Goal: Leave review/rating: Leave review/rating

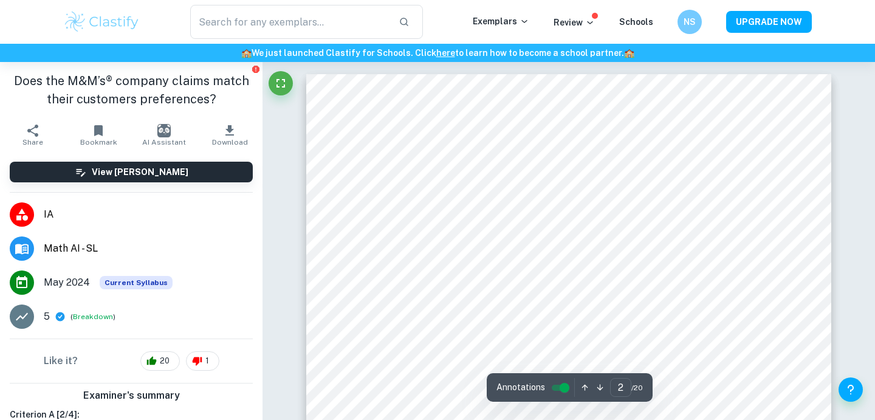
scroll to position [812, 0]
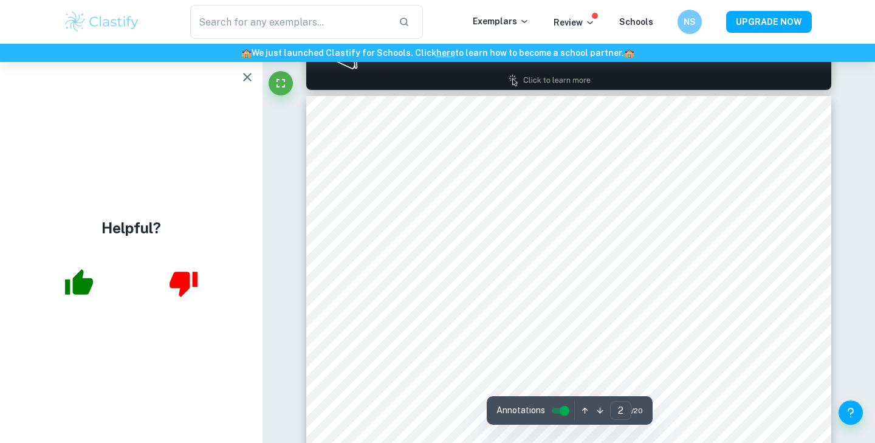
type input "2"
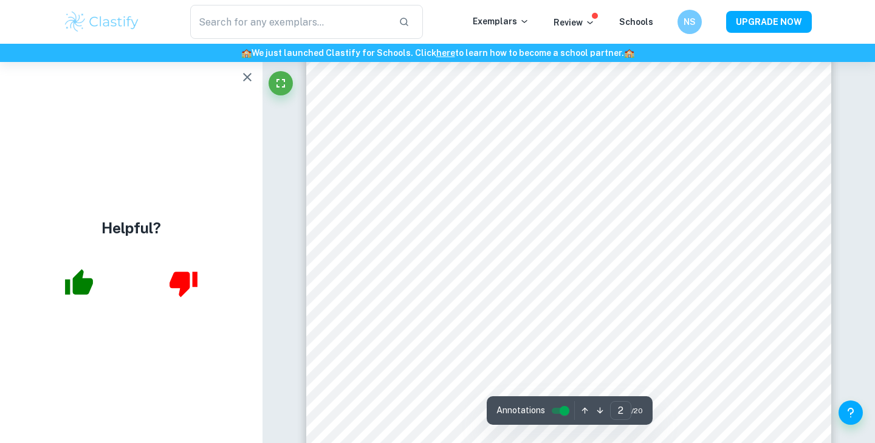
scroll to position [1288, 0]
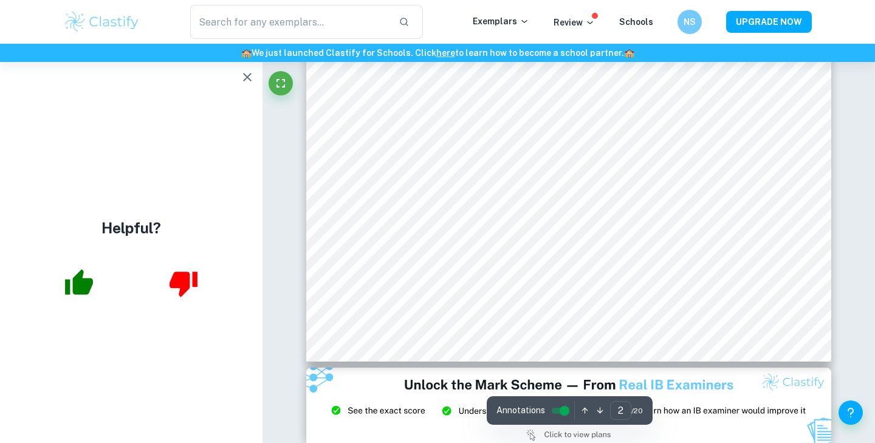
click at [244, 85] on button "button" at bounding box center [247, 77] width 24 height 24
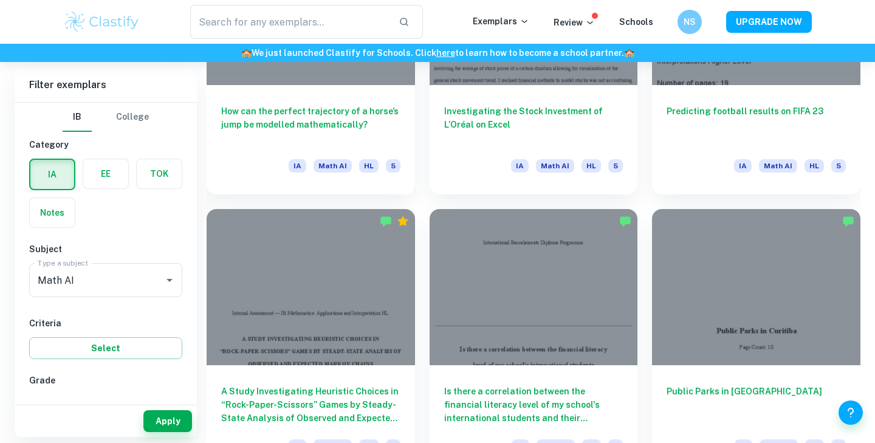
scroll to position [1399, 0]
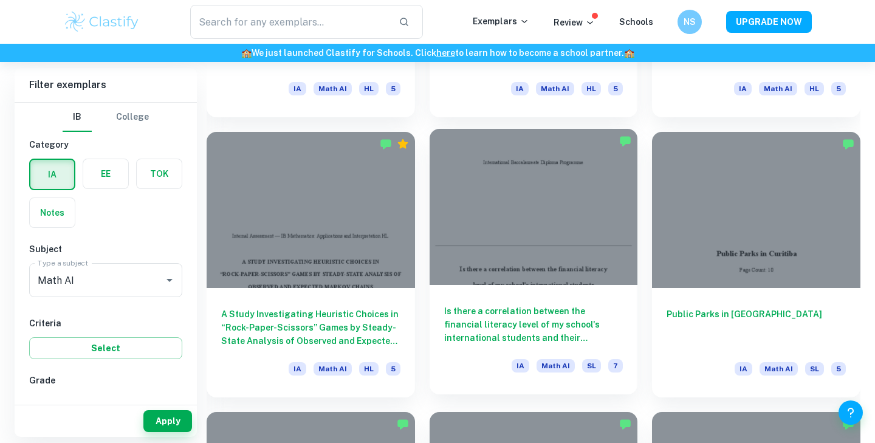
click at [486, 264] on div at bounding box center [534, 207] width 209 height 156
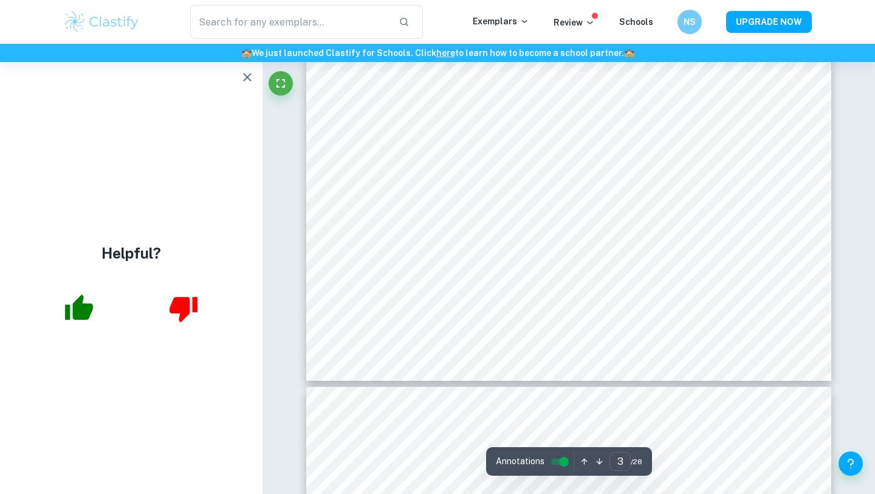
scroll to position [1931, 0]
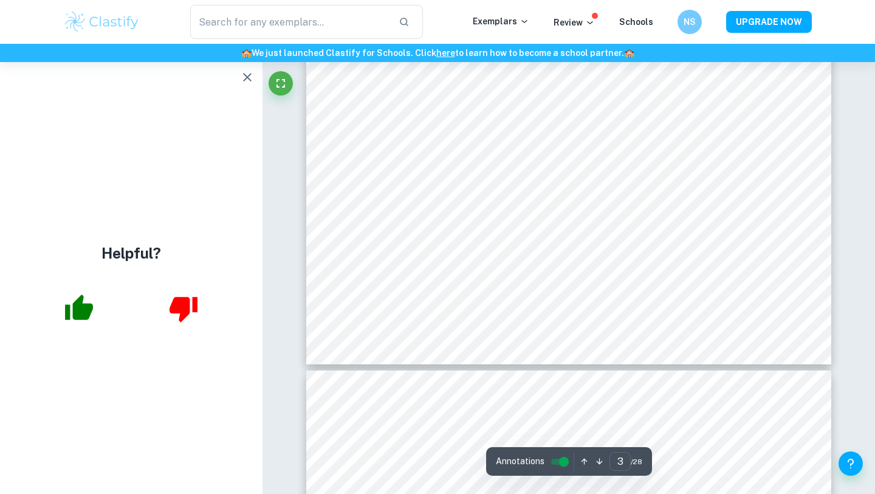
click at [250, 80] on icon "button" at bounding box center [247, 77] width 9 height 9
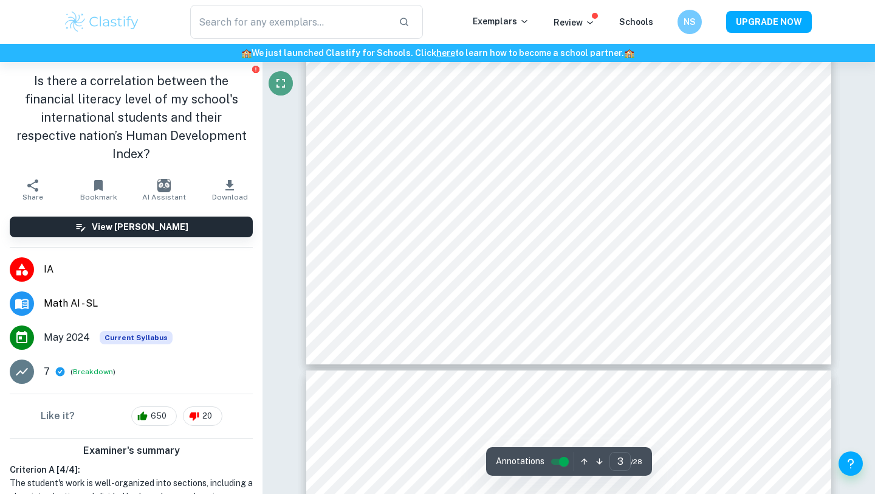
click at [279, 83] on icon "Fullscreen" at bounding box center [281, 83] width 15 height 15
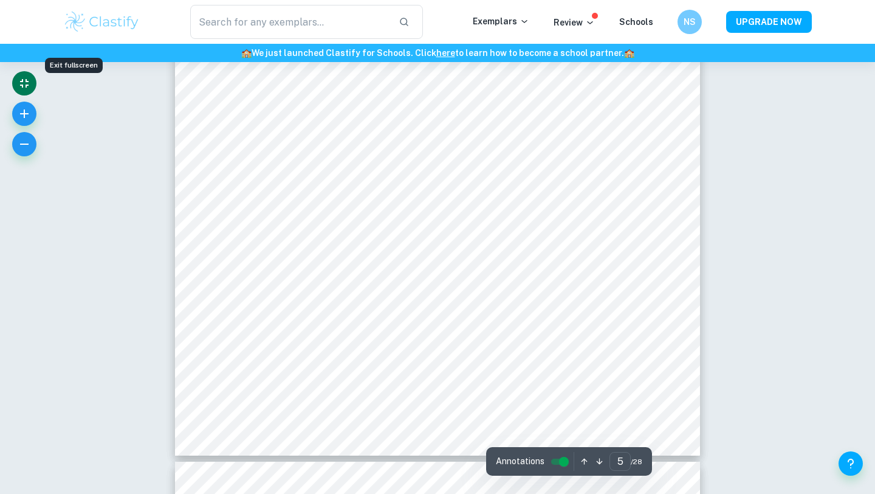
scroll to position [3178, 0]
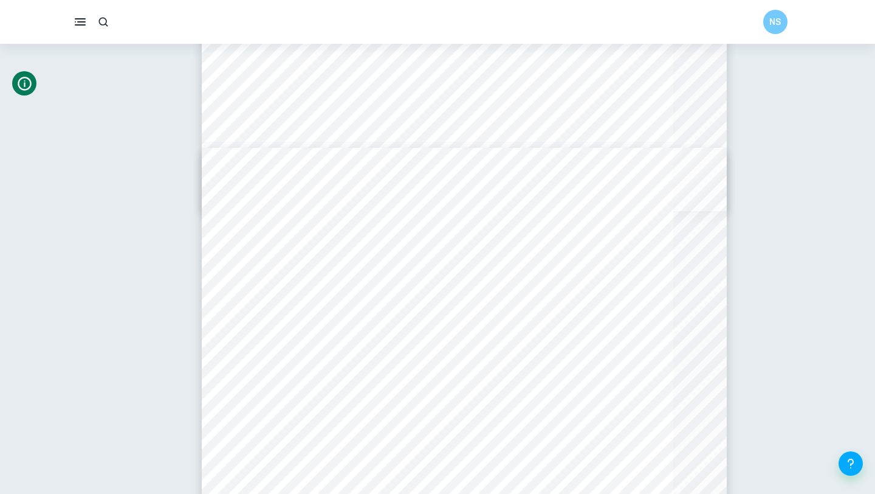
type input "25"
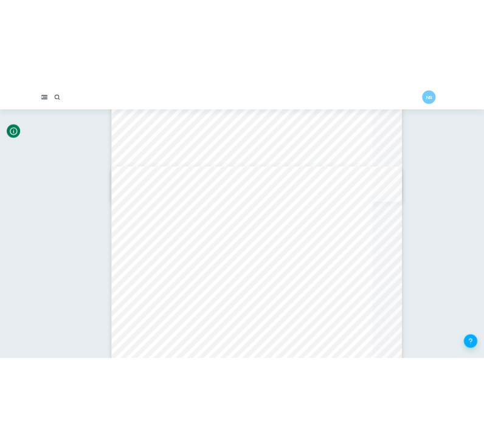
scroll to position [15024, 0]
